Goal: Task Accomplishment & Management: Complete application form

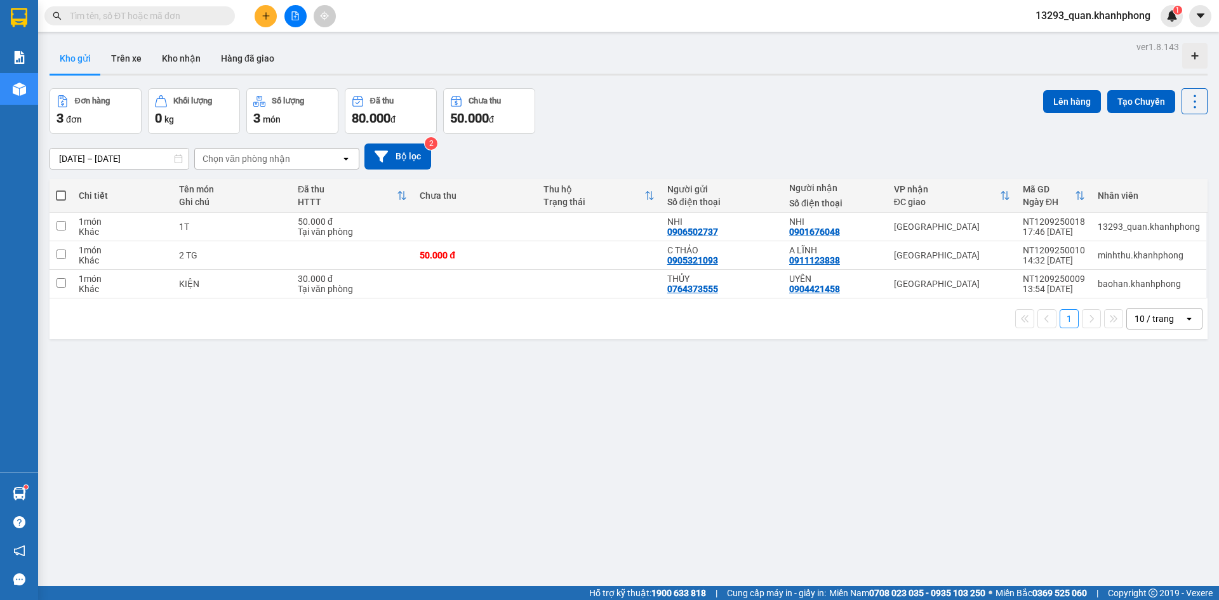
click at [847, 123] on div "Đơn hàng 3 đơn Khối lượng 0 kg Số lượng 3 món Đã thu 80.000 đ Chưa thu 50.000 đ…" at bounding box center [629, 111] width 1158 height 46
drag, startPoint x: 699, startPoint y: 109, endPoint x: 310, endPoint y: 40, distance: 395.8
click at [692, 109] on div "Đơn hàng 3 đơn Khối lượng 0 kg Số lượng 3 món Đã thu 80.000 đ Chưa thu 50.000 đ…" at bounding box center [629, 111] width 1158 height 46
click at [270, 14] on icon "plus" at bounding box center [265, 15] width 9 height 9
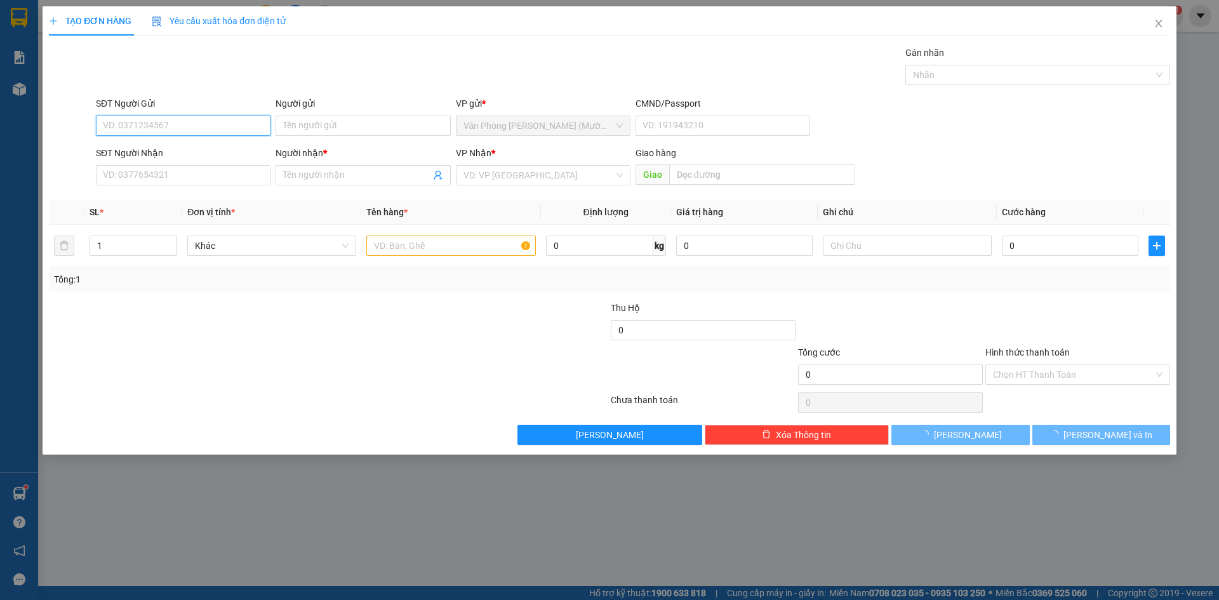
click at [180, 126] on input "SĐT Người Gửi" at bounding box center [183, 126] width 175 height 20
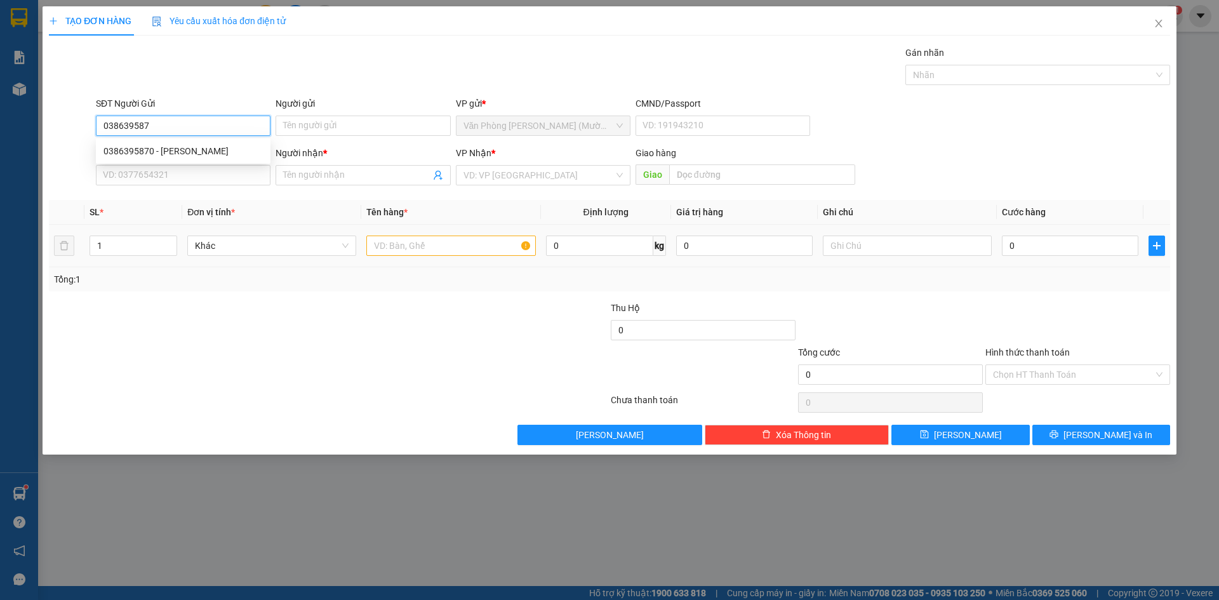
type input "0386395870"
click at [228, 157] on div "0386395870 - [PERSON_NAME]" at bounding box center [182, 151] width 159 height 14
type input "[PERSON_NAME]"
type input "0386395870"
click at [236, 64] on div "Gói vận chuyển * Tiêu chuẩn Gán nhãn Nhãn" at bounding box center [632, 68] width 1079 height 44
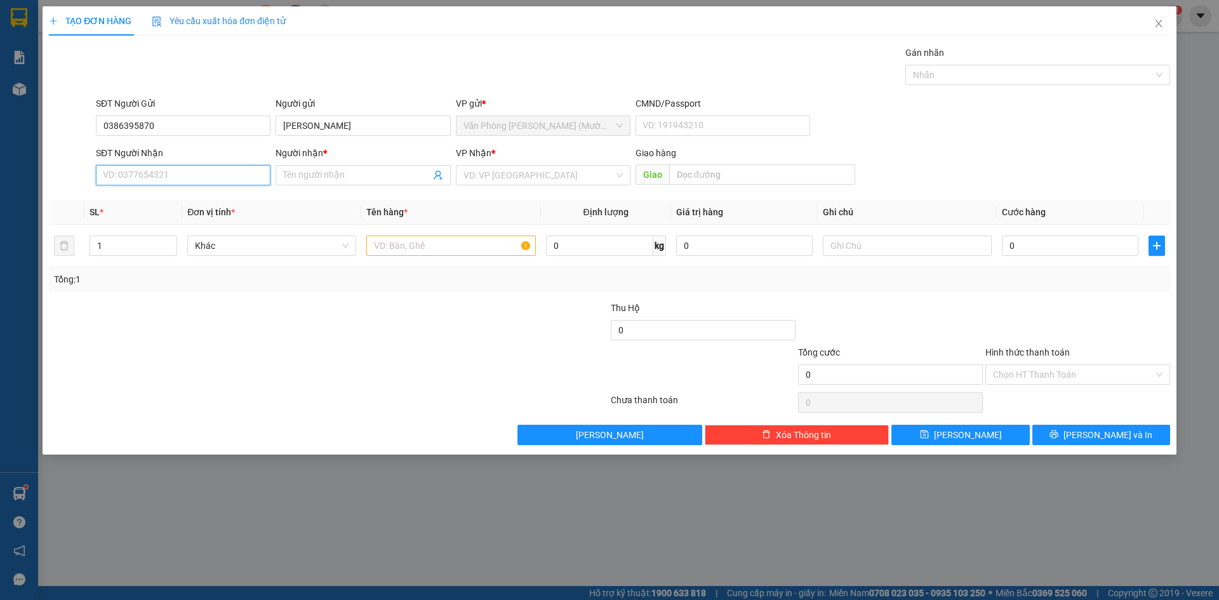
click at [194, 181] on input "SĐT Người Nhận" at bounding box center [183, 175] width 175 height 20
click at [212, 227] on div "0865415159 - [PERSON_NAME]" at bounding box center [182, 221] width 159 height 14
type input "0865415159"
type input "[PERSON_NAME]"
drag, startPoint x: 1097, startPoint y: 152, endPoint x: 1086, endPoint y: 153, distance: 10.9
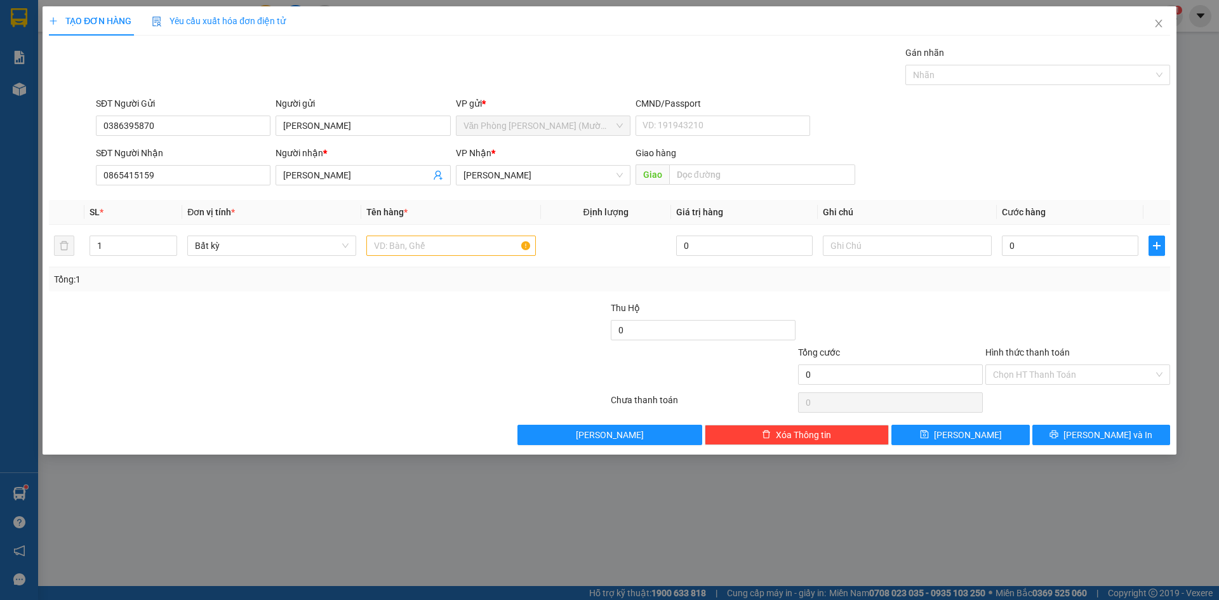
click at [1093, 152] on div "SĐT Người Nhận 0865415159 Người nhận * [PERSON_NAME] VP Nhận * [PERSON_NAME] hà…" at bounding box center [632, 168] width 1079 height 44
drag, startPoint x: 144, startPoint y: 249, endPoint x: 89, endPoint y: 255, distance: 55.5
click at [89, 255] on td "1" at bounding box center [133, 246] width 98 height 43
type input "2"
click at [460, 245] on input "text" at bounding box center [450, 245] width 169 height 20
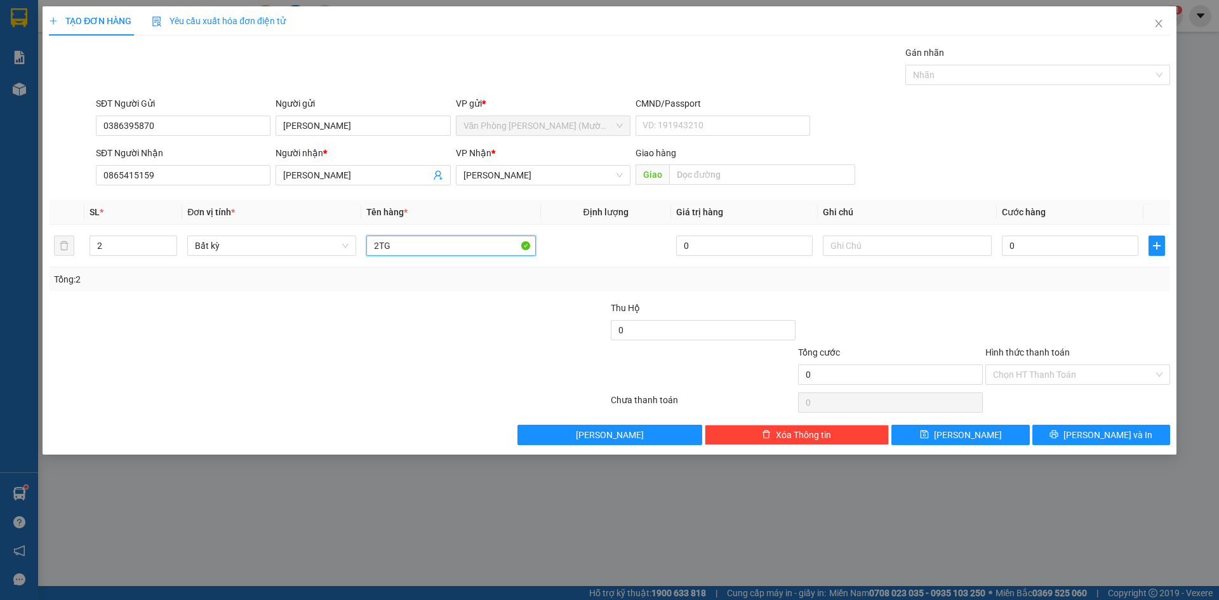
type input "2TG"
click at [1064, 152] on div "SĐT Người Nhận 0865415159 Người nhận * [PERSON_NAME] VP Nhận * [PERSON_NAME] hà…" at bounding box center [632, 168] width 1079 height 44
click at [1073, 239] on input "0" at bounding box center [1070, 245] width 136 height 20
click at [421, 249] on input "2TG" at bounding box center [450, 245] width 169 height 20
drag, startPoint x: 421, startPoint y: 249, endPoint x: 346, endPoint y: 255, distance: 75.7
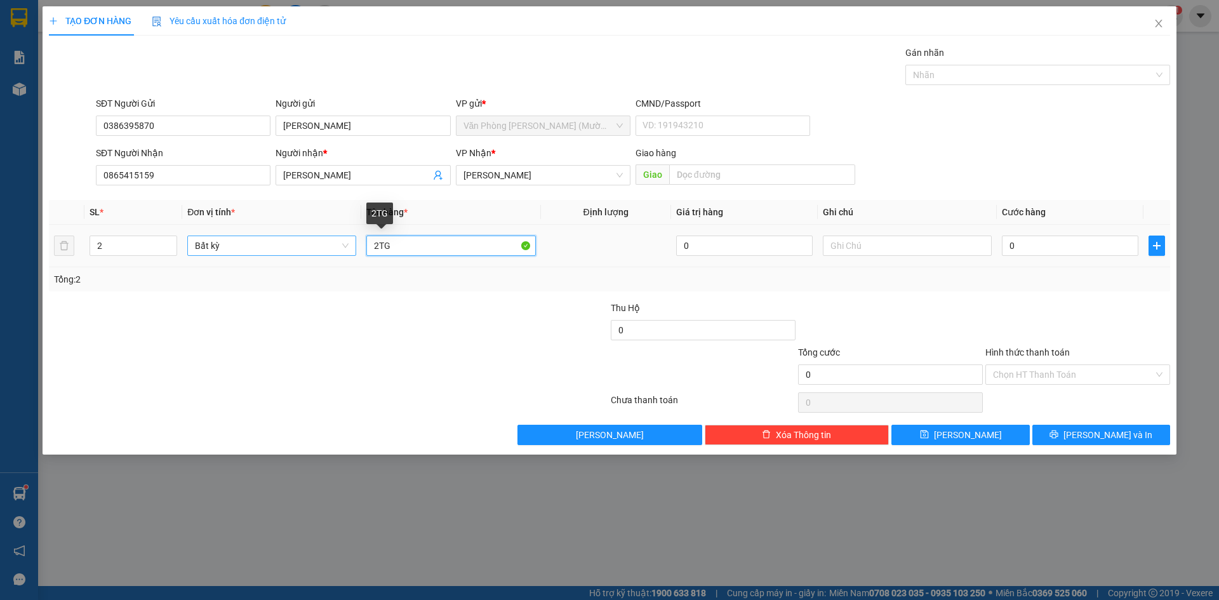
click at [346, 255] on tr "2 Bất kỳ 2TG 0 0" at bounding box center [609, 246] width 1121 height 43
type input "1TG +1TX"
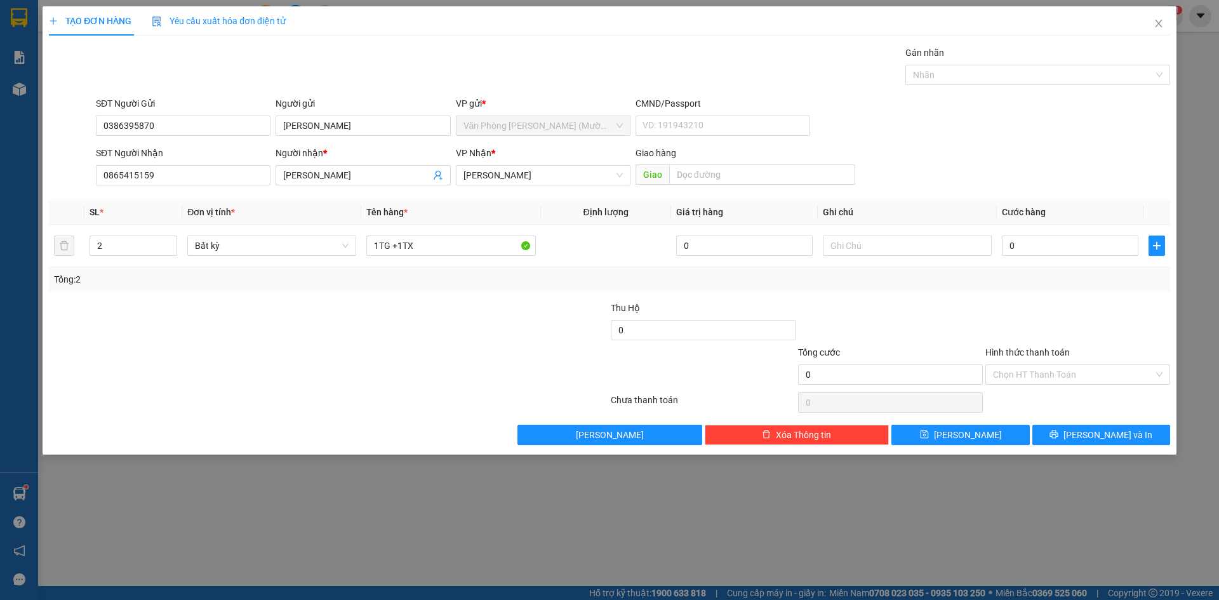
click at [1118, 116] on div "SĐT Người Gửi 0386395870 Người gửi [PERSON_NAME] VP gửi * Văn Phòng [PERSON_NAM…" at bounding box center [632, 118] width 1079 height 44
click at [1092, 152] on div "SĐT Người Nhận 0865415159 Người nhận * [PERSON_NAME] VP Nhận * [PERSON_NAME] hà…" at bounding box center [632, 168] width 1079 height 44
click at [1092, 129] on div "SĐT Người Gửi 0386395870 Người gửi [PERSON_NAME] VP gửi * Văn Phòng [PERSON_NAM…" at bounding box center [632, 118] width 1079 height 44
click at [1074, 244] on input "0" at bounding box center [1070, 245] width 136 height 20
type input "8"
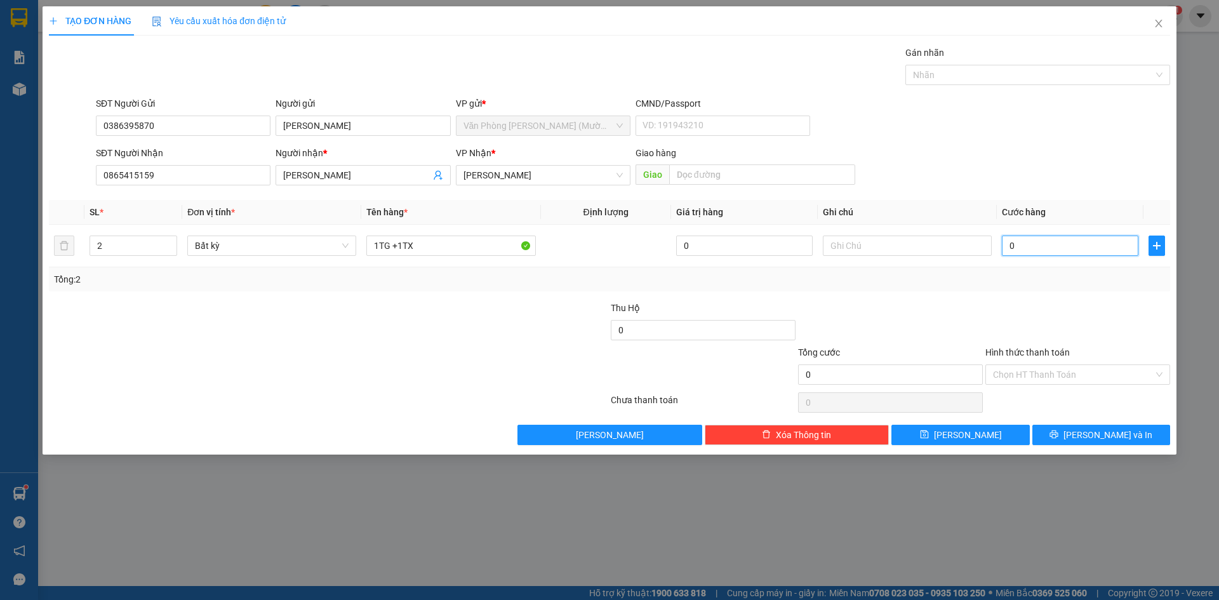
type input "8"
type input "80"
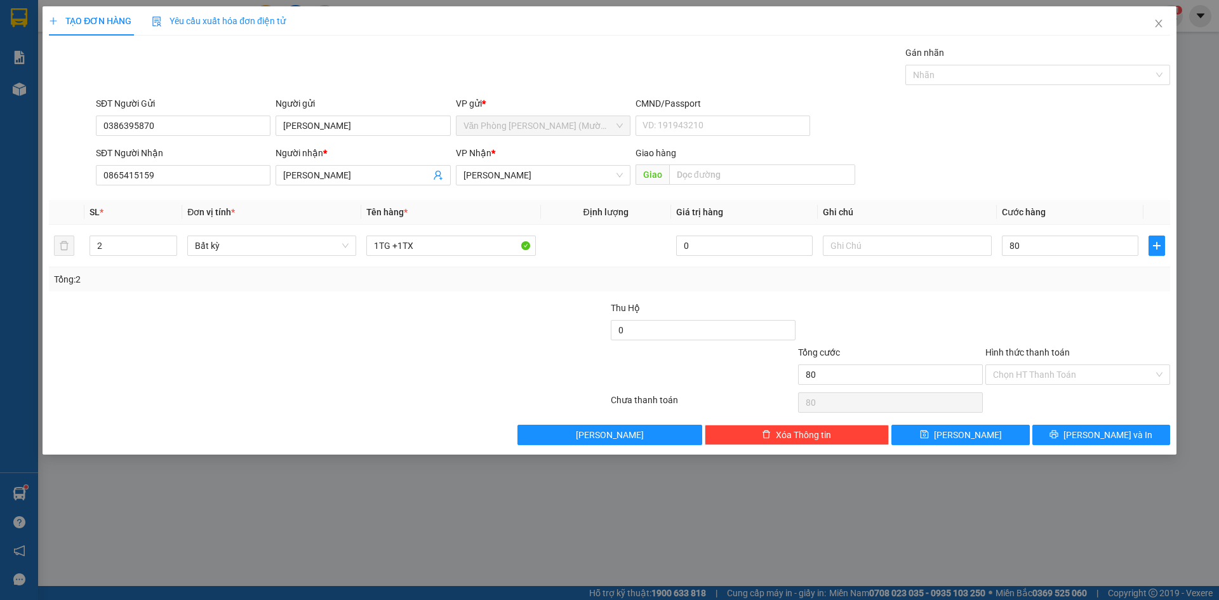
type input "80.000"
click at [1097, 134] on div "SĐT Người Gửi 0386395870 Người gửi [PERSON_NAME] VP gửi * Văn Phòng [PERSON_NAM…" at bounding box center [632, 118] width 1079 height 44
click at [1099, 128] on div "SĐT Người Gửi 0386395870 Người gửi [PERSON_NAME] VP gửi * Văn Phòng [PERSON_NAM…" at bounding box center [632, 118] width 1079 height 44
click at [1095, 306] on div at bounding box center [1077, 323] width 187 height 44
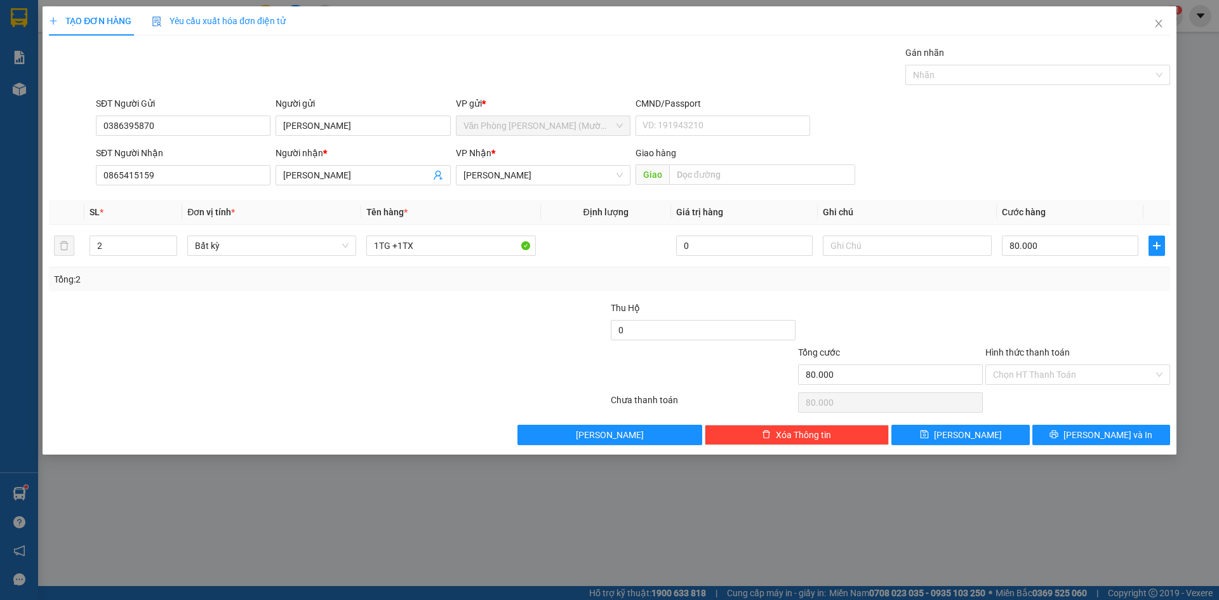
click at [1087, 151] on div "SĐT Người Nhận 0865415159 Người nhận * [PERSON_NAME] VP Nhận * [PERSON_NAME] hà…" at bounding box center [632, 168] width 1079 height 44
click at [1084, 369] on input "Hình thức thanh toán" at bounding box center [1073, 374] width 161 height 19
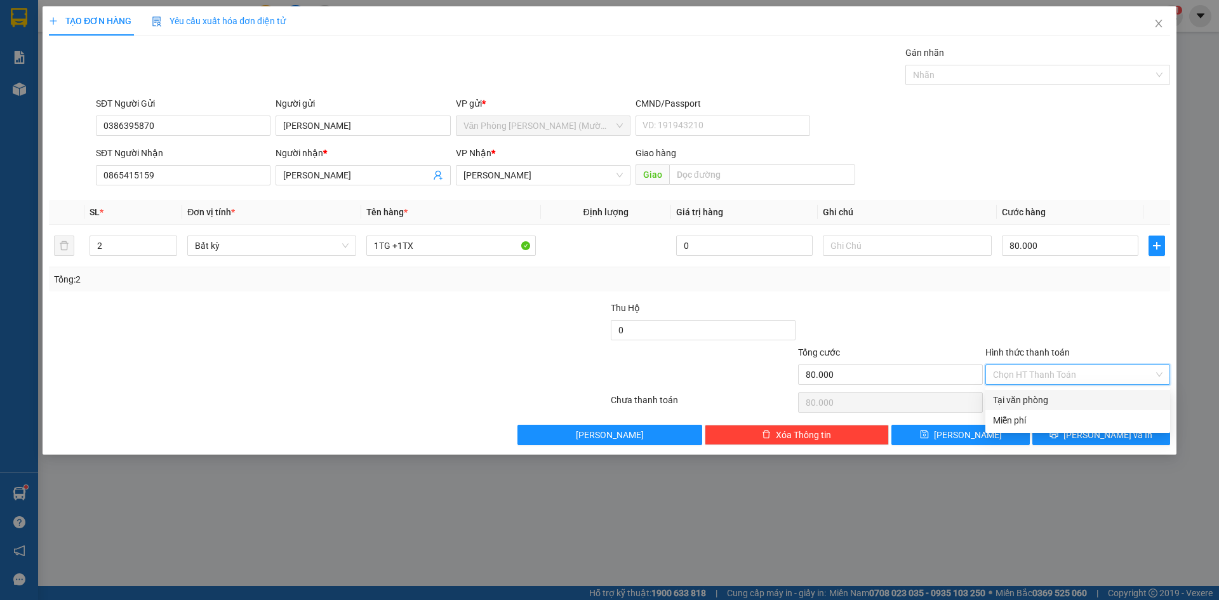
click at [1056, 395] on div "Tại văn phòng" at bounding box center [1077, 400] width 169 height 14
type input "0"
click at [1124, 302] on div at bounding box center [1077, 323] width 187 height 44
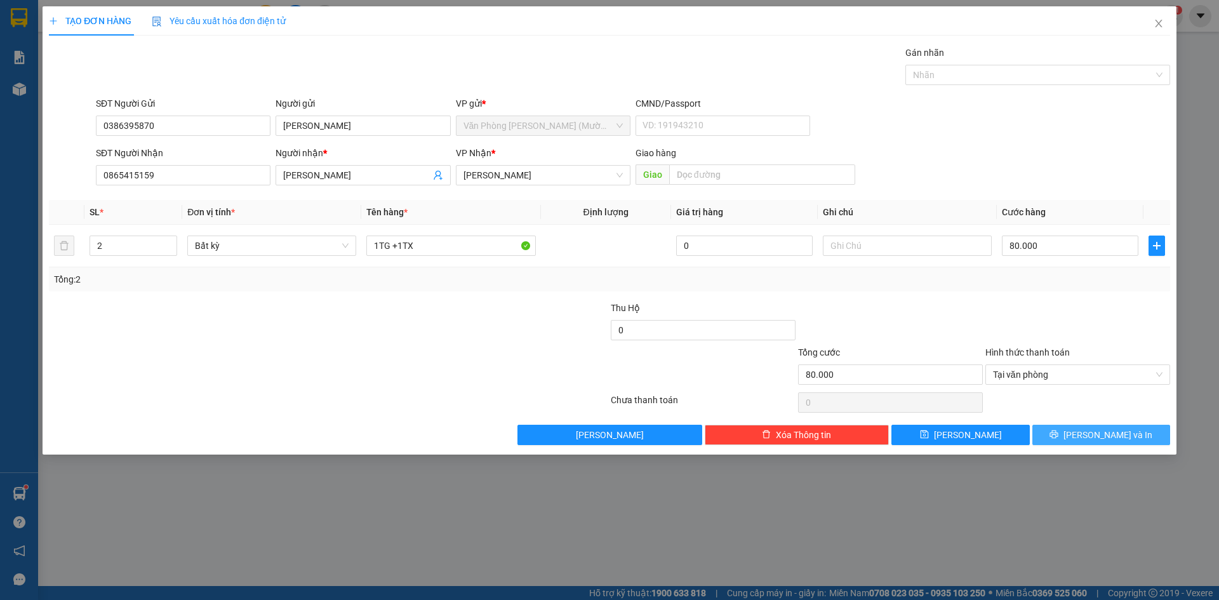
click at [1119, 438] on span "[PERSON_NAME] và In" at bounding box center [1107, 435] width 89 height 14
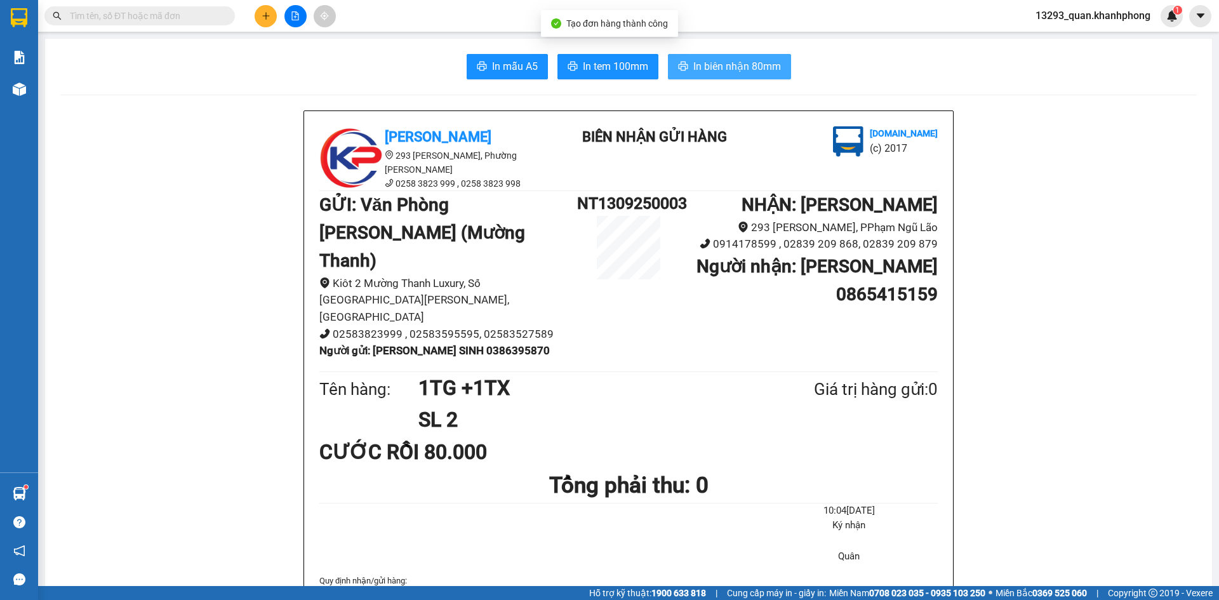
click at [728, 63] on span "In biên nhận 80mm" at bounding box center [737, 66] width 88 height 16
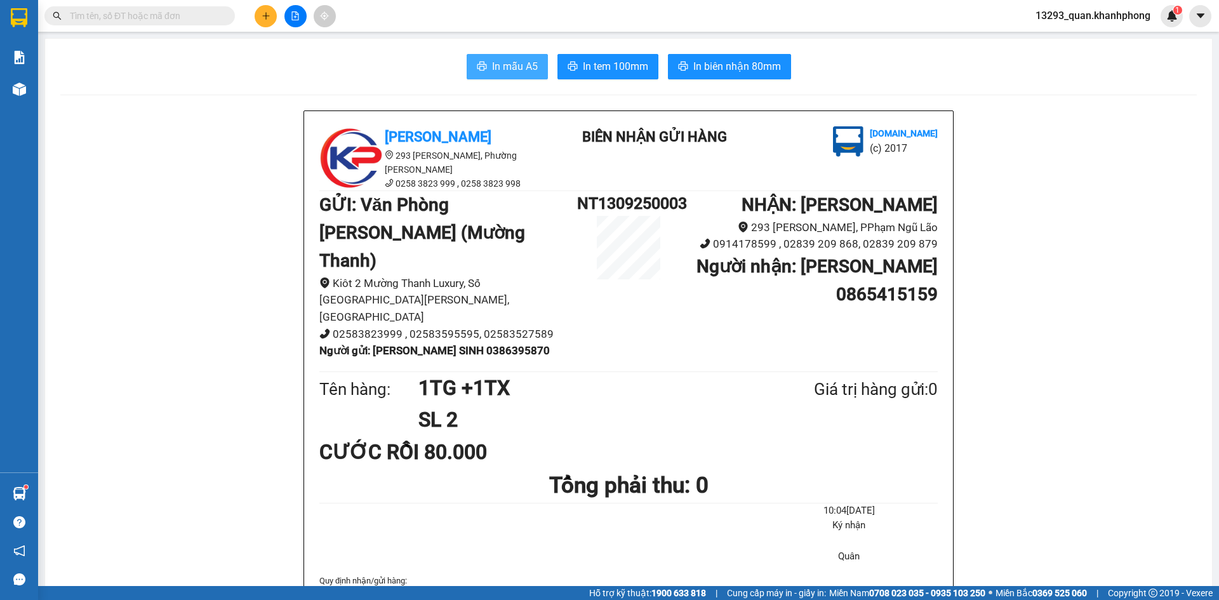
click at [499, 77] on button "In mẫu A5" at bounding box center [507, 66] width 81 height 25
click at [273, 12] on button at bounding box center [266, 16] width 22 height 22
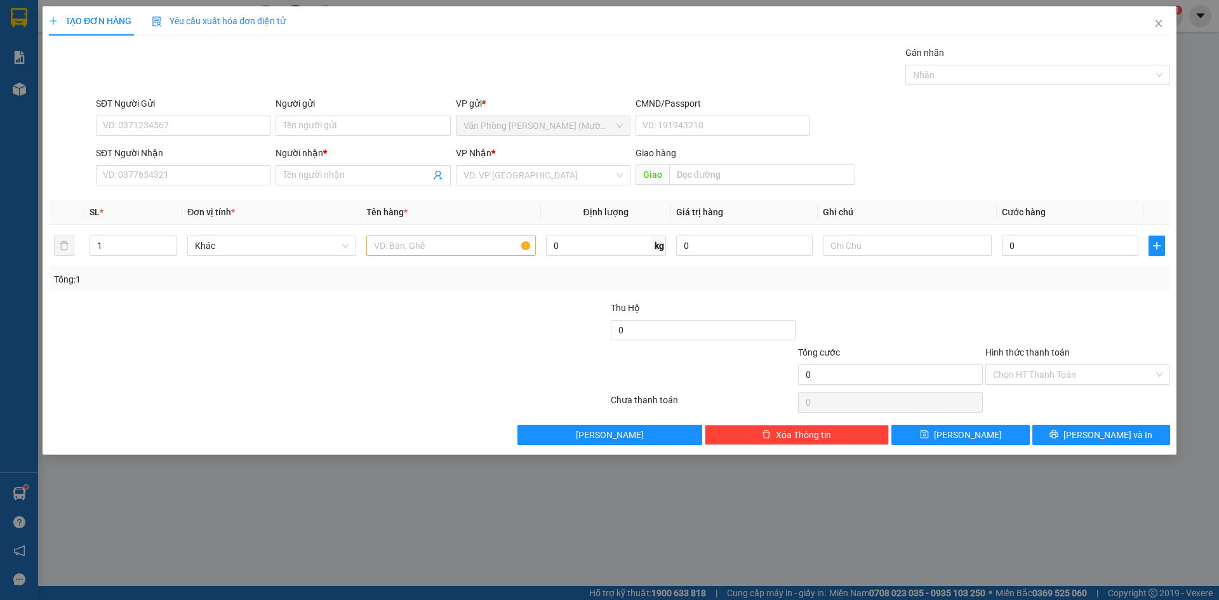
drag, startPoint x: 1025, startPoint y: 134, endPoint x: 1069, endPoint y: 112, distance: 48.8
click at [1028, 134] on div "SĐT Người Gửi VD: 0371234567 Người gửi Tên người gửi VP gửi * Văn Phòng [PERSON…" at bounding box center [632, 118] width 1079 height 44
click at [1158, 25] on icon "close" at bounding box center [1158, 23] width 10 height 10
